Goal: Transaction & Acquisition: Purchase product/service

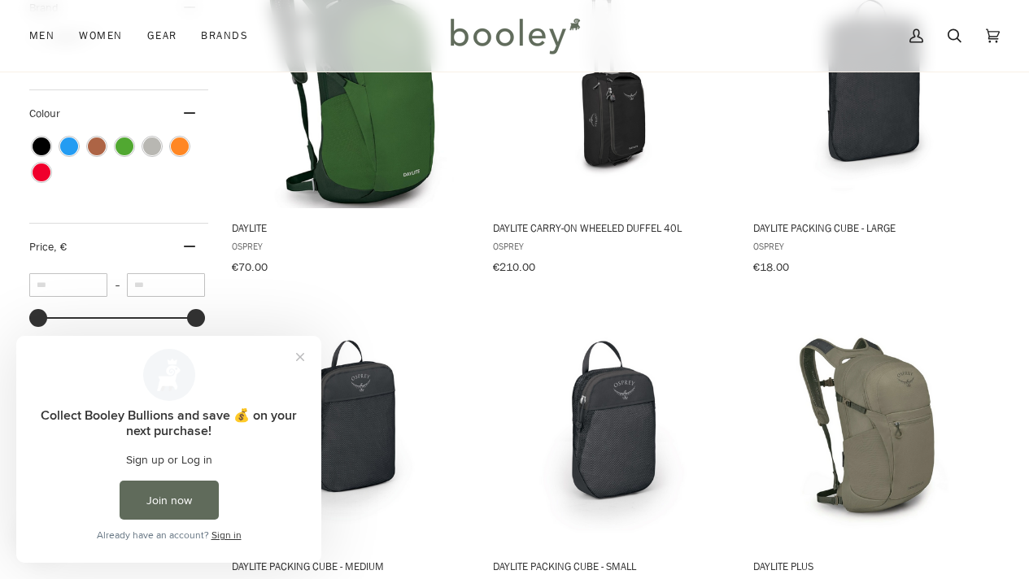
scroll to position [674, 0]
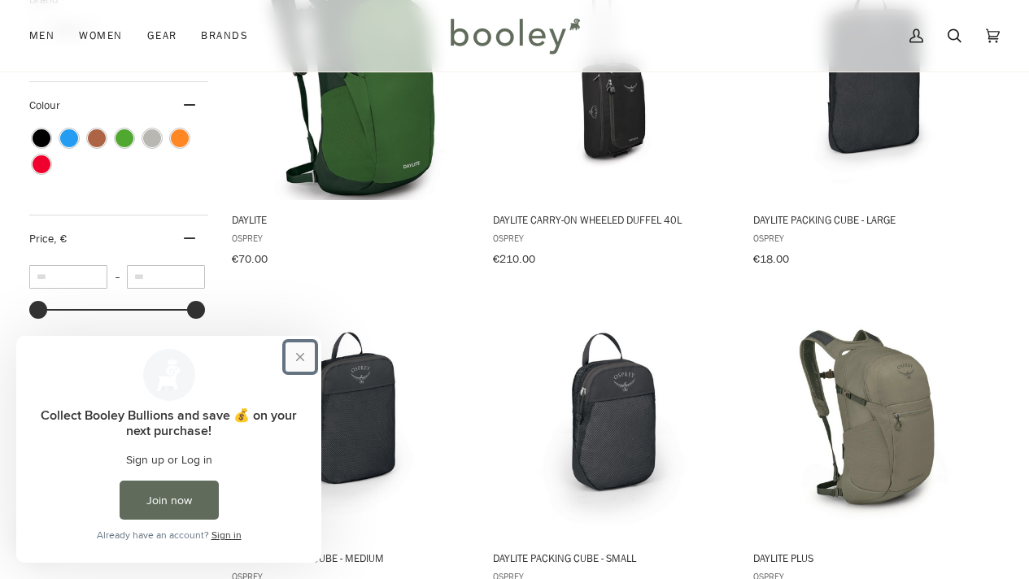
click at [301, 359] on button "Close prompt" at bounding box center [300, 357] width 29 height 29
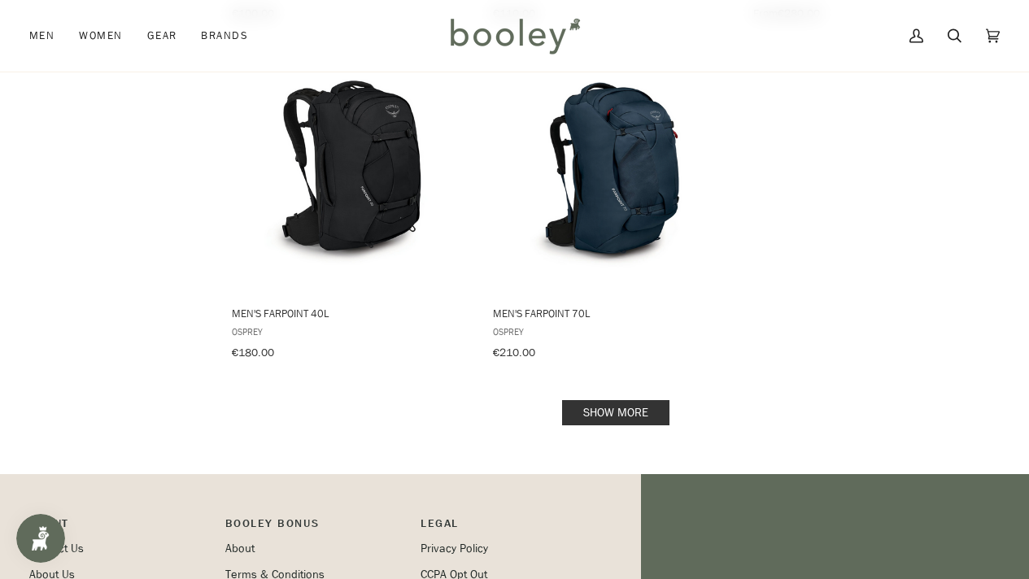
scroll to position [2276, 0]
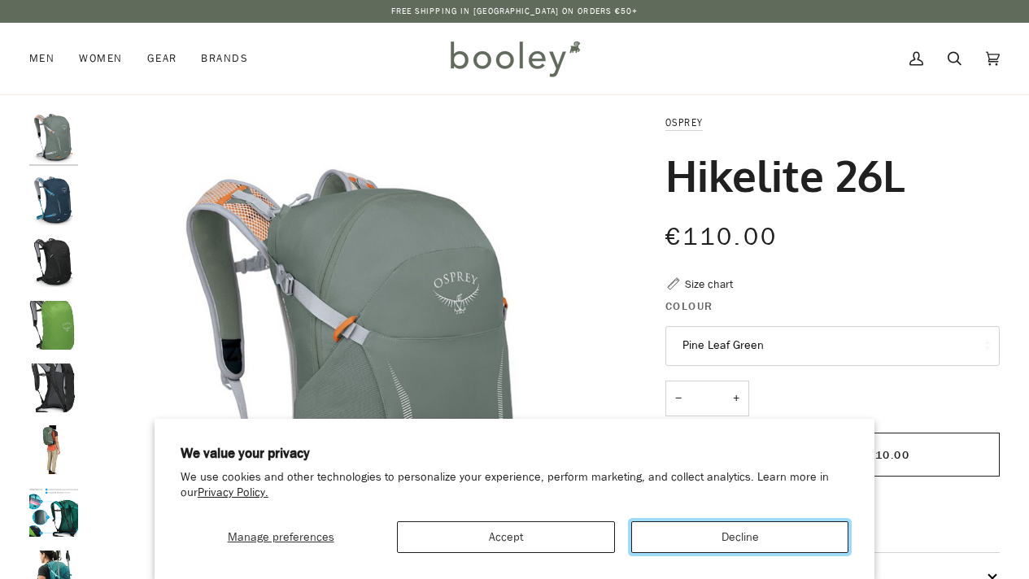
click at [712, 544] on button "Decline" at bounding box center [739, 538] width 217 height 32
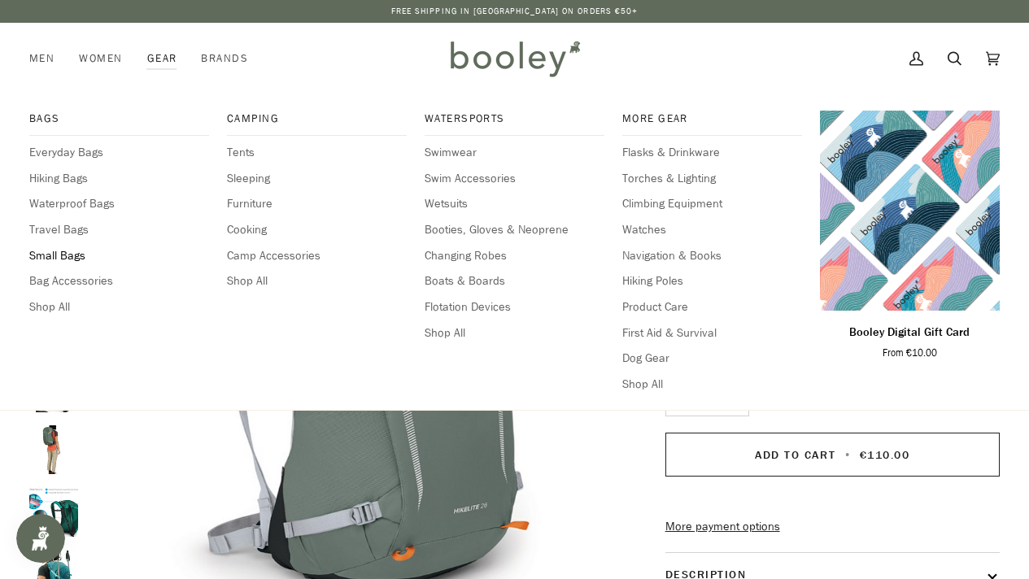
click at [57, 255] on span "Small Bags" at bounding box center [119, 256] width 180 height 18
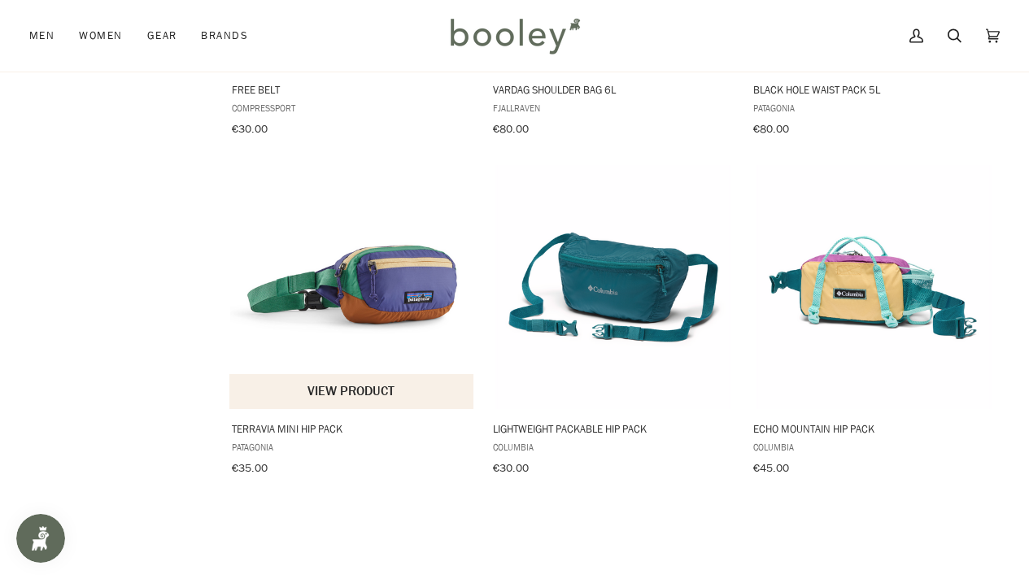
scroll to position [1857, 0]
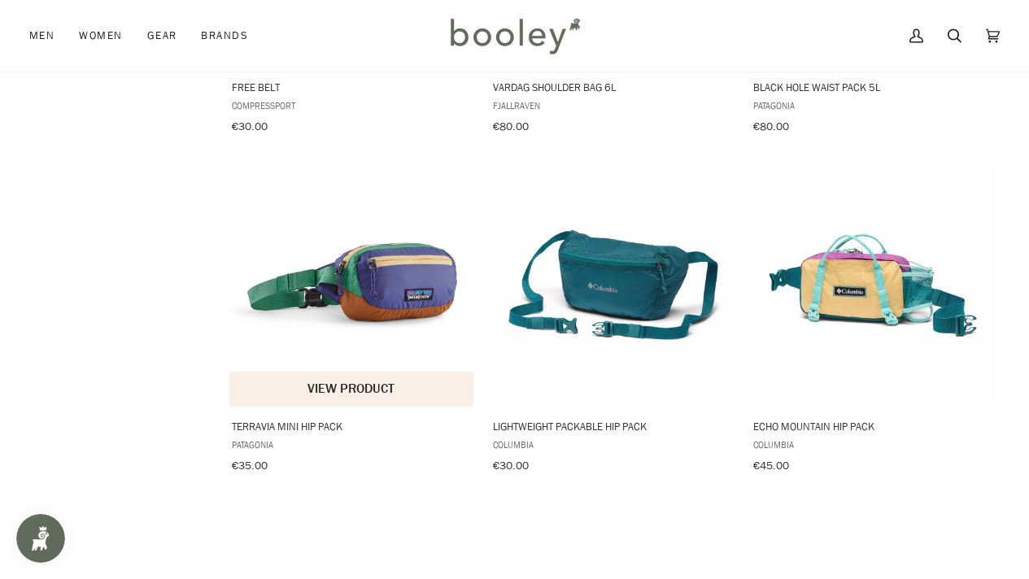
click at [399, 271] on img "Terravia Mini Hip Pack" at bounding box center [352, 285] width 244 height 244
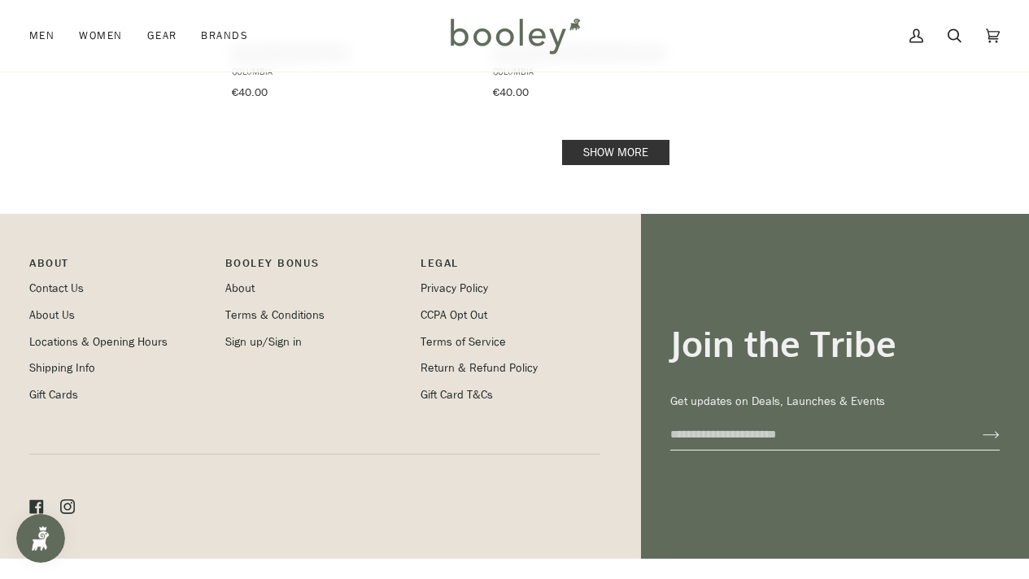
scroll to position [2616, 0]
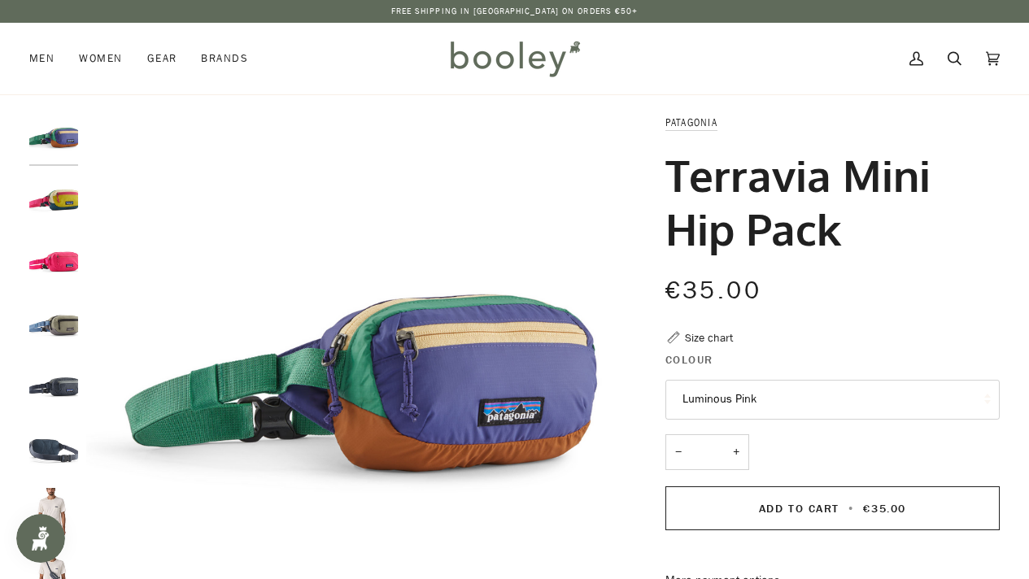
click at [63, 141] on img "Patagonia Terravia Mini Hip Pack Solstice Purple - Booley Galway" at bounding box center [53, 138] width 49 height 49
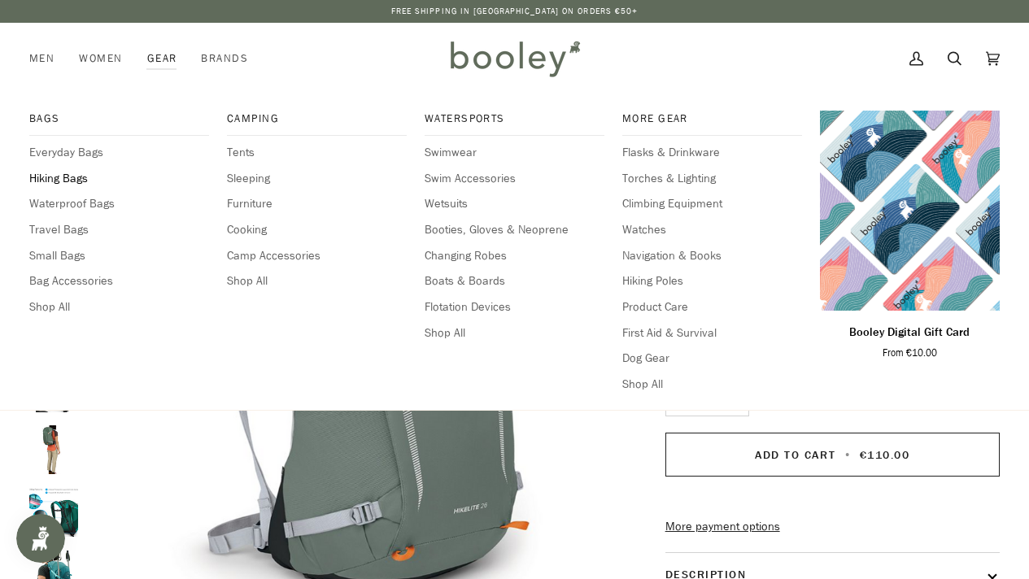
click at [74, 179] on span "Hiking Bags" at bounding box center [119, 179] width 180 height 18
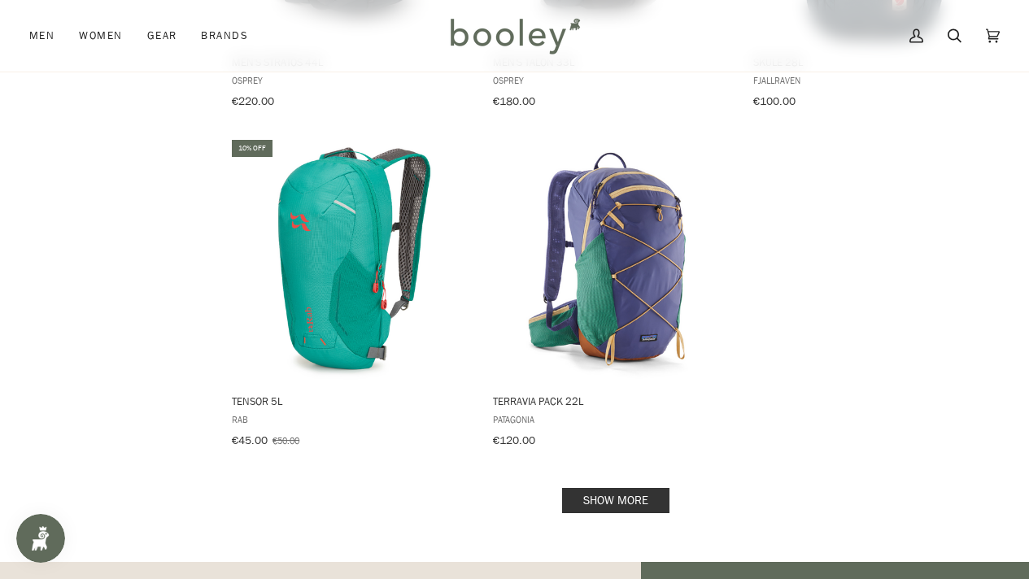
scroll to position [2191, 0]
